Goal: Feedback & Contribution: Contribute content

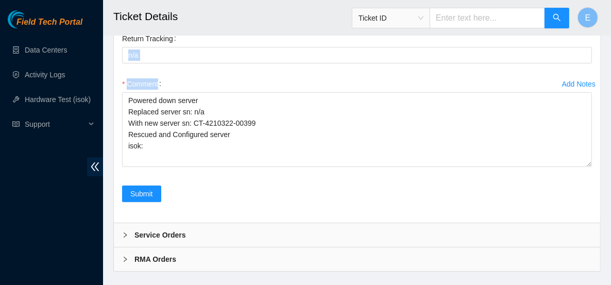
scroll to position [2195, 0]
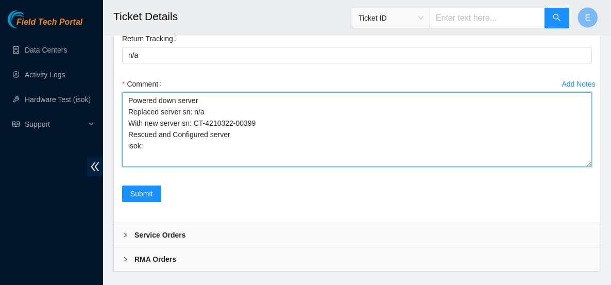
click at [185, 152] on textarea "Powered down server Replaced server sn: n/a With new server sn: CT-4210322-0039…" at bounding box center [357, 129] width 470 height 75
click at [186, 163] on textarea "Powered down server Replaced server SN: n/a With new server sn: CT-4210322-0039…" at bounding box center [357, 129] width 470 height 75
drag, startPoint x: 192, startPoint y: 151, endPoint x: 239, endPoint y: 187, distance: 59.1
click at [239, 167] on textarea "Powered down server Replaced server SN: n/a With new server SN: CT-4210322-0039…" at bounding box center [357, 129] width 470 height 75
click at [162, 167] on textarea "Powered down server Replaced server SN: n/a With new server SN: CT-4210322-0039…" at bounding box center [357, 129] width 470 height 75
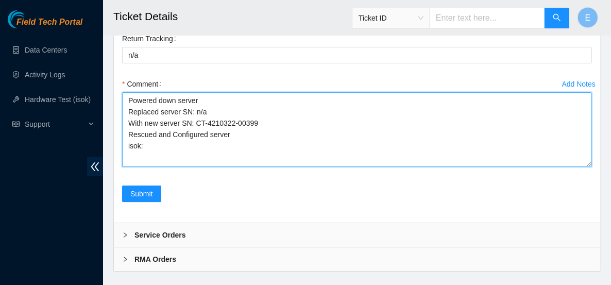
click at [134, 167] on textarea "Powered down server Replaced server SN: n/a With new server SN: CT-4210322-0039…" at bounding box center [357, 129] width 470 height 75
click at [138, 167] on textarea "Powered down server Replaced server SN: n/a With new server SN: CT-4210322-0039…" at bounding box center [357, 129] width 470 height 75
click at [148, 167] on textarea "Powered down server Replaced server SN: n/a With new server SN: CT-4210322-0039…" at bounding box center [357, 129] width 470 height 75
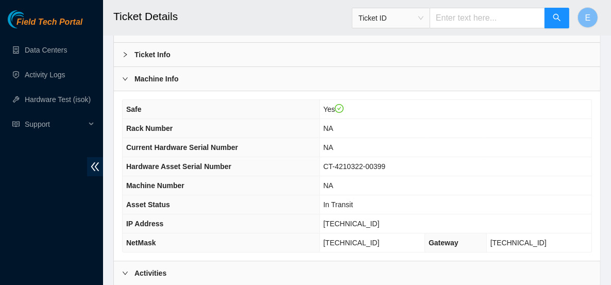
scroll to position [66, 0]
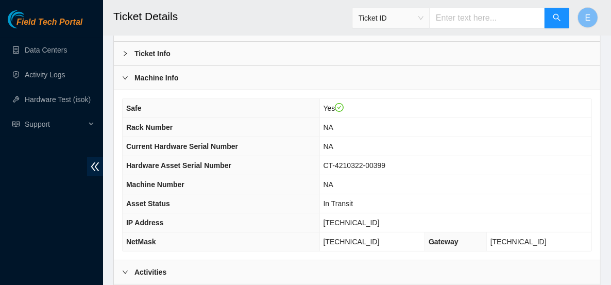
type textarea "Powered down server Replaced server SN: n/a With new server SN: CT-4210322-0039…"
click at [128, 77] on icon "right" at bounding box center [125, 78] width 6 height 6
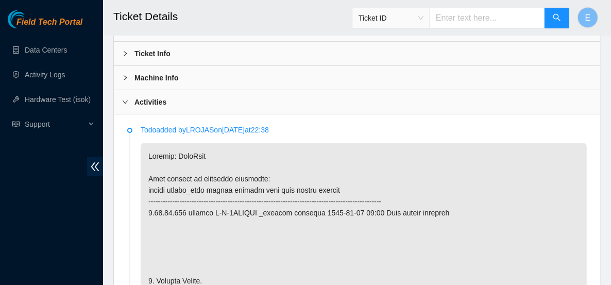
click at [126, 99] on icon "right" at bounding box center [125, 102] width 6 height 6
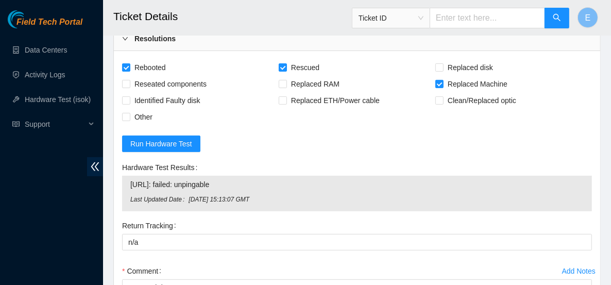
scroll to position [155, 0]
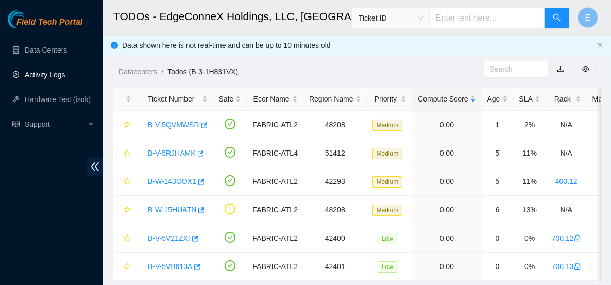
click at [57, 71] on link "Activity Logs" at bounding box center [45, 75] width 41 height 8
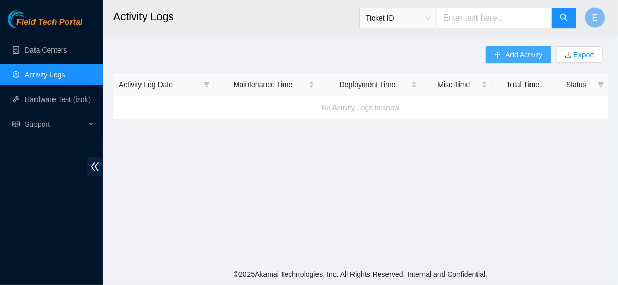
click at [511, 50] on span "Add Activity" at bounding box center [524, 54] width 37 height 11
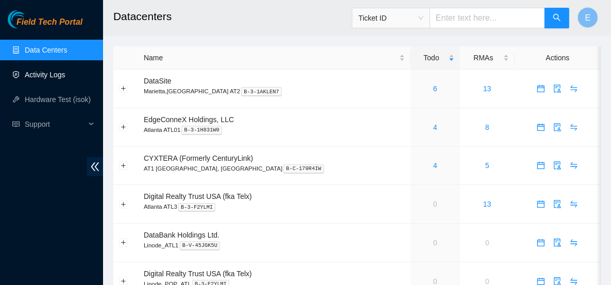
click at [65, 72] on link "Activity Logs" at bounding box center [45, 75] width 41 height 8
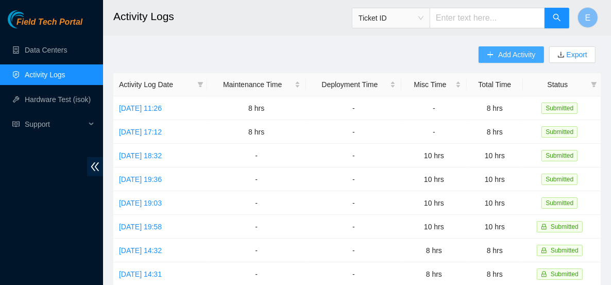
click at [501, 59] on span "Add Activity" at bounding box center [516, 54] width 37 height 11
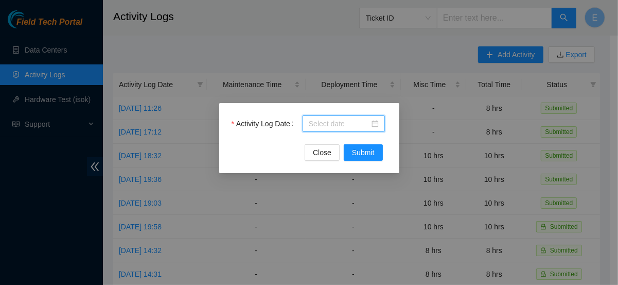
click at [319, 119] on input "Activity Log Date" at bounding box center [339, 123] width 61 height 11
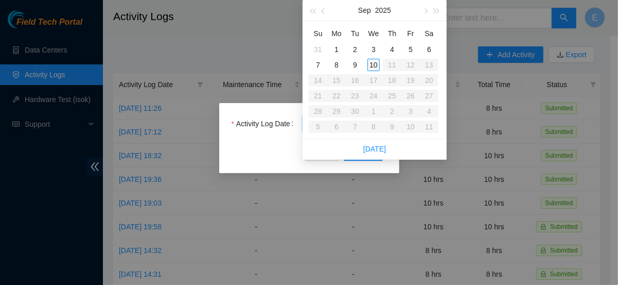
type input "2025-09-10"
click at [374, 64] on div "10" at bounding box center [374, 65] width 12 height 12
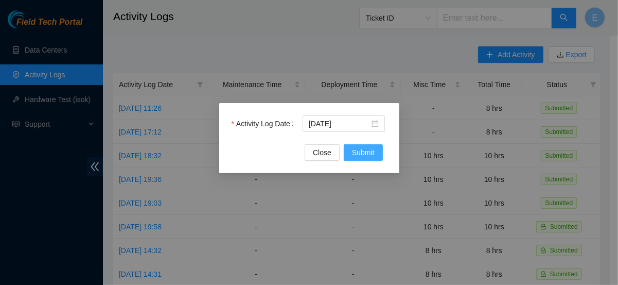
click at [367, 157] on span "Submit" at bounding box center [363, 152] width 23 height 11
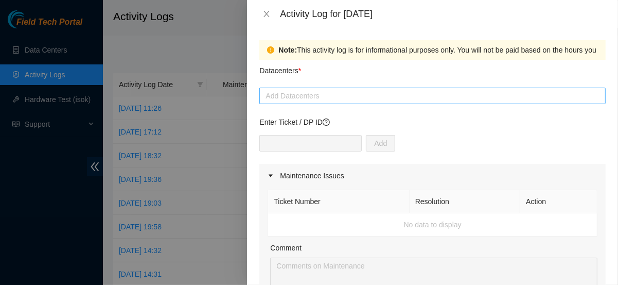
click at [300, 92] on div at bounding box center [432, 96] width 341 height 12
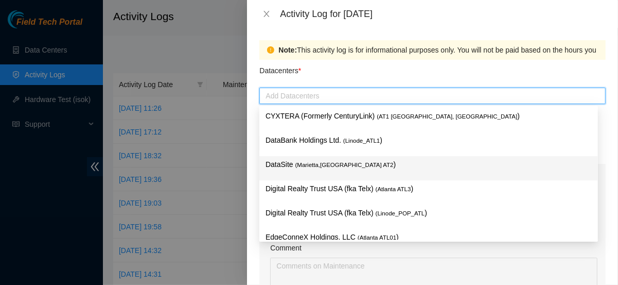
click at [329, 166] on span "( Marietta,GA AT2" at bounding box center [345, 165] width 98 height 6
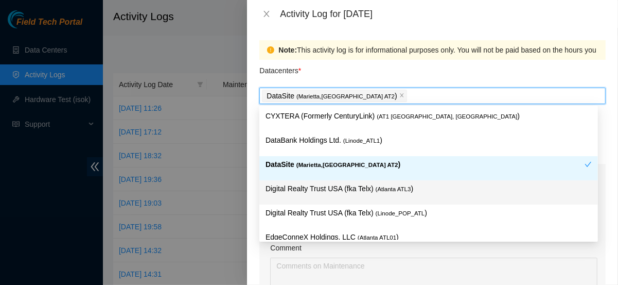
scroll to position [12, 0]
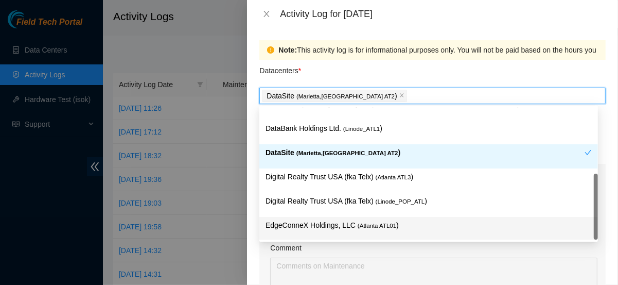
click at [335, 224] on p "EdgeConneX Holdings, LLC ( Atlanta ATL01 )" at bounding box center [429, 225] width 326 height 12
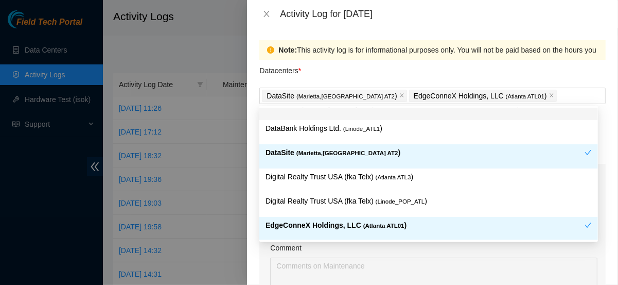
click at [453, 79] on div "Datacenters *" at bounding box center [433, 74] width 347 height 28
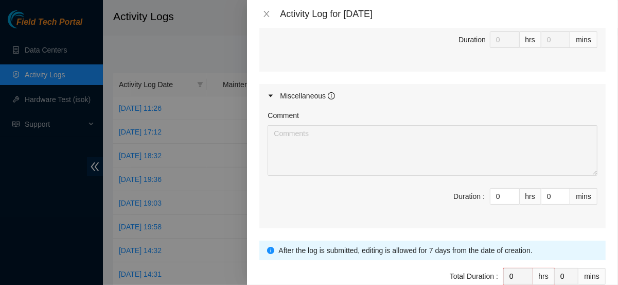
scroll to position [508, 0]
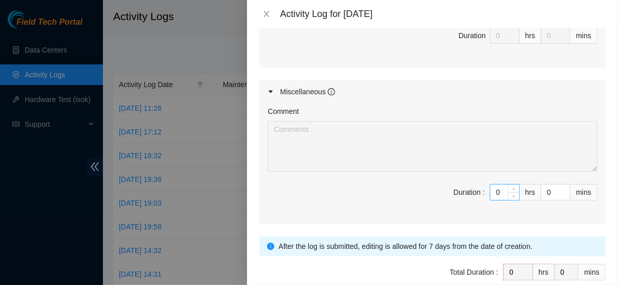
click at [493, 189] on input "0" at bounding box center [505, 191] width 29 height 15
type input "8"
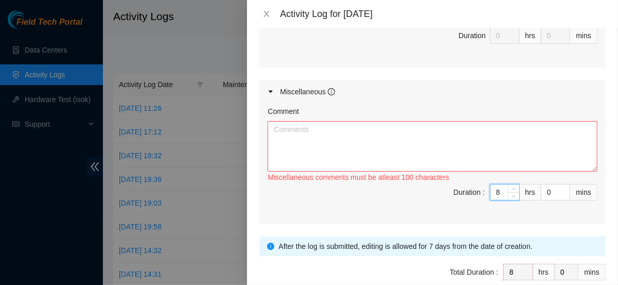
type input "8"
click at [400, 147] on textarea "Comment" at bounding box center [433, 146] width 330 height 50
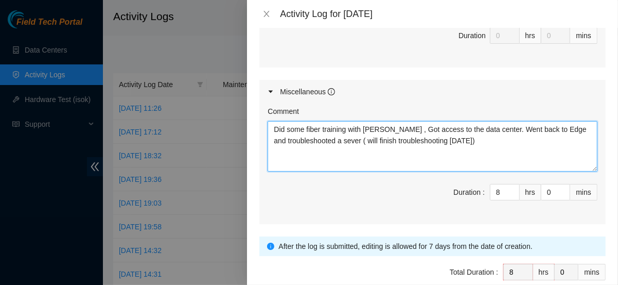
click at [440, 127] on textarea "Did some fiber training with David , Got access to the data center. Went back t…" at bounding box center [433, 146] width 330 height 50
click at [443, 128] on textarea "Did some fiber training with David , Got access to the data center. Went back t…" at bounding box center [433, 146] width 330 height 50
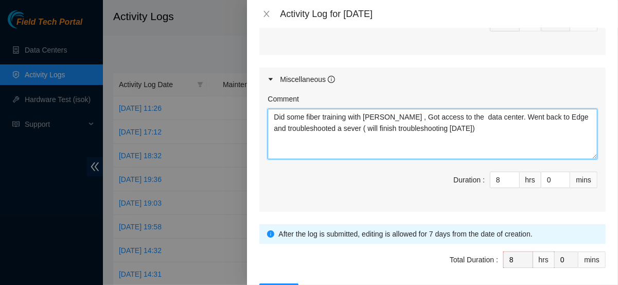
scroll to position [535, 0]
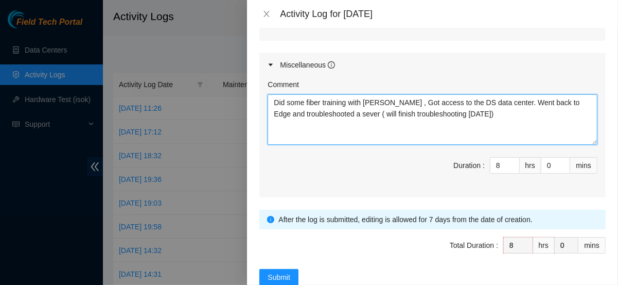
click at [493, 114] on textarea "Did some fiber training with David , Got access to the DS data center. Went bac…" at bounding box center [433, 119] width 330 height 50
click at [470, 111] on textarea "Did some fiber training with David , Got access to the DS data center. Went bac…" at bounding box center [433, 119] width 330 height 50
click at [496, 130] on textarea "Did some fiber training with David , Got access to the DS data center. Went bac…" at bounding box center [433, 119] width 330 height 50
type textarea "Did some fiber training with David , Got access to the DS data center. Went bac…"
click at [358, 128] on textarea "Did some fiber training with David , Got access to the DS data center. Went bac…" at bounding box center [433, 119] width 330 height 50
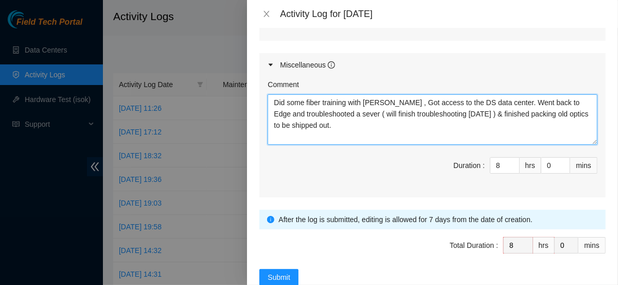
scroll to position [506, 0]
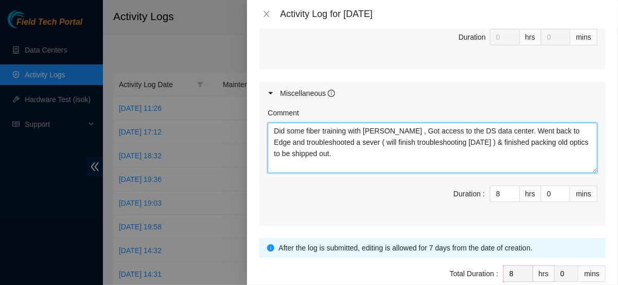
click at [381, 152] on textarea "Did some fiber training with David , Got access to the DS data center. Went bac…" at bounding box center [433, 148] width 330 height 50
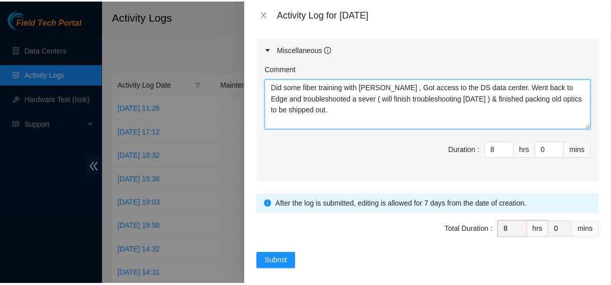
scroll to position [556, 0]
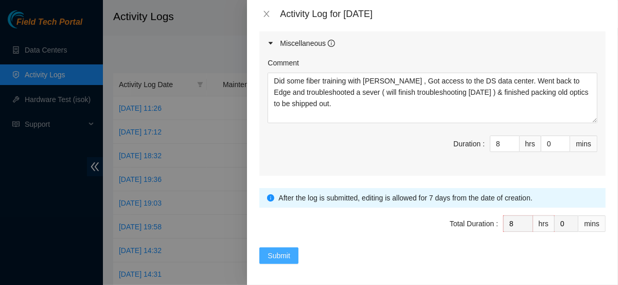
click at [287, 250] on span "Submit" at bounding box center [279, 255] width 23 height 11
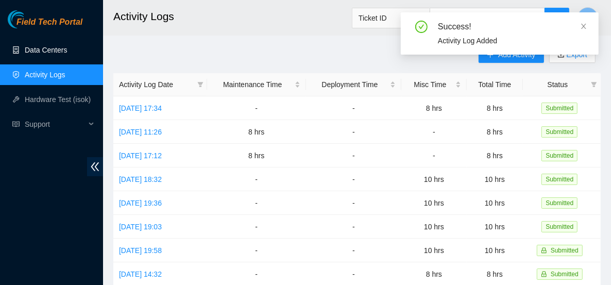
click at [31, 46] on link "Data Centers" at bounding box center [46, 50] width 42 height 8
